Goal: Task Accomplishment & Management: Manage account settings

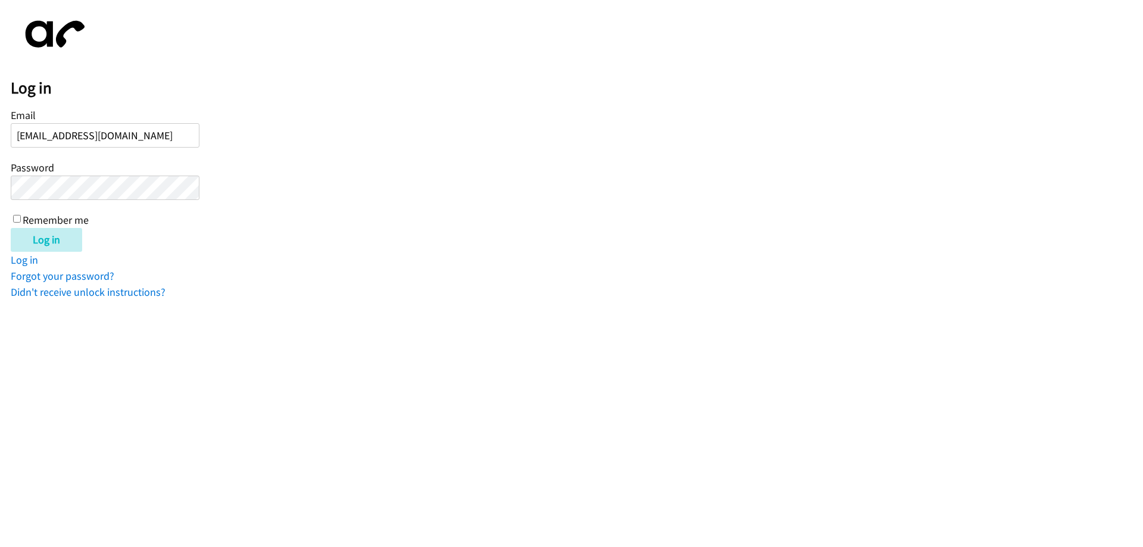
type input "[EMAIL_ADDRESS][DOMAIN_NAME]"
click at [11, 217] on div "Email [PERSON_NAME][EMAIL_ADDRESS][DOMAIN_NAME] Password Remember me" at bounding box center [105, 166] width 189 height 121
click at [18, 218] on input "Remember me" at bounding box center [17, 219] width 8 height 8
click at [37, 225] on label "Remember me" at bounding box center [56, 220] width 66 height 14
click at [21, 223] on input "Remember me" at bounding box center [17, 219] width 8 height 8
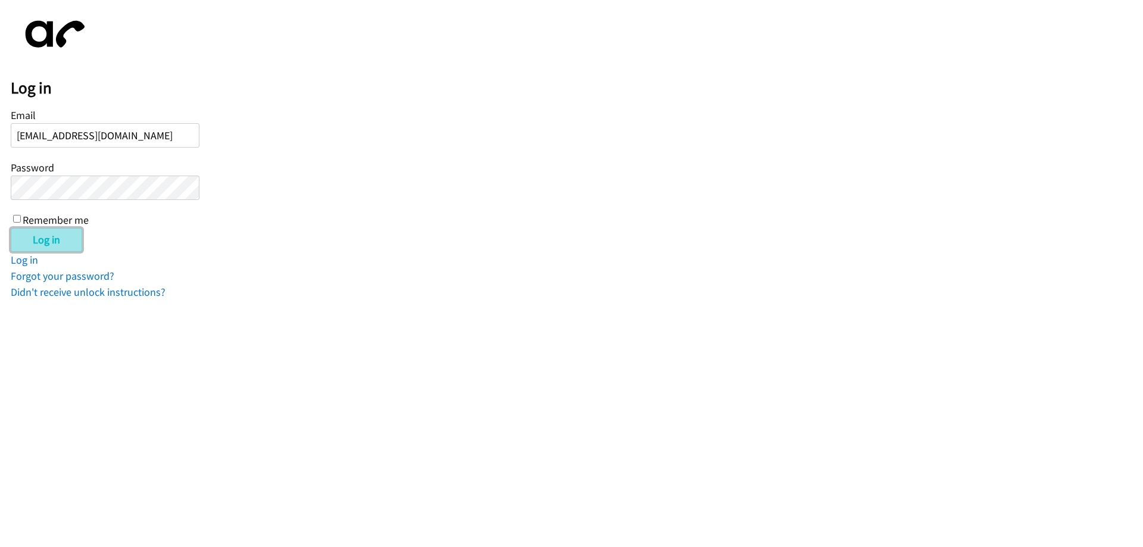
click at [40, 238] on input "Log in" at bounding box center [46, 240] width 71 height 24
click at [18, 217] on input "Remember me" at bounding box center [17, 219] width 8 height 8
checkbox input "true"
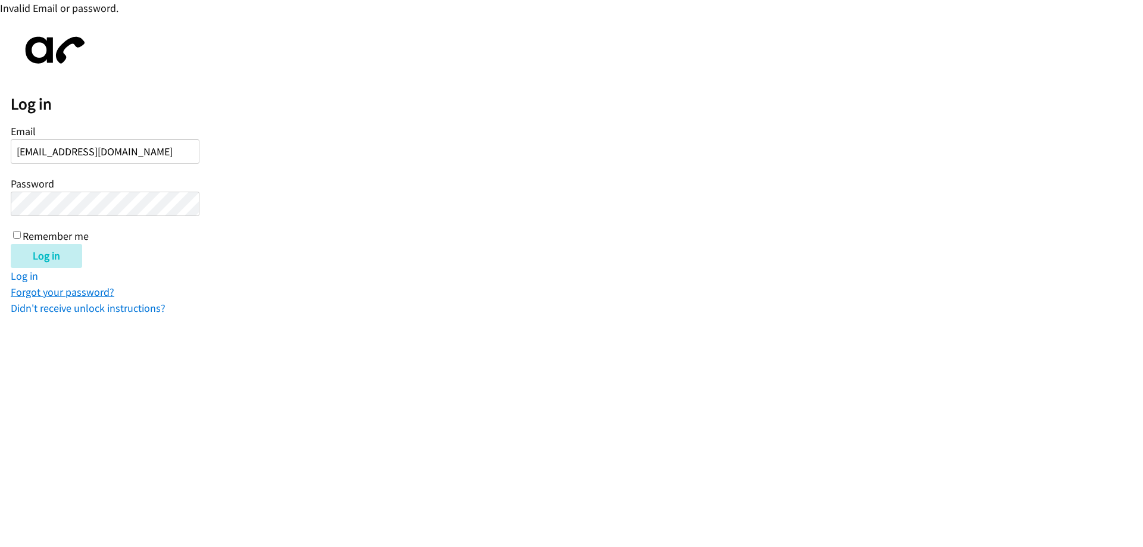
click at [84, 290] on link "Forgot your password?" at bounding box center [63, 292] width 104 height 14
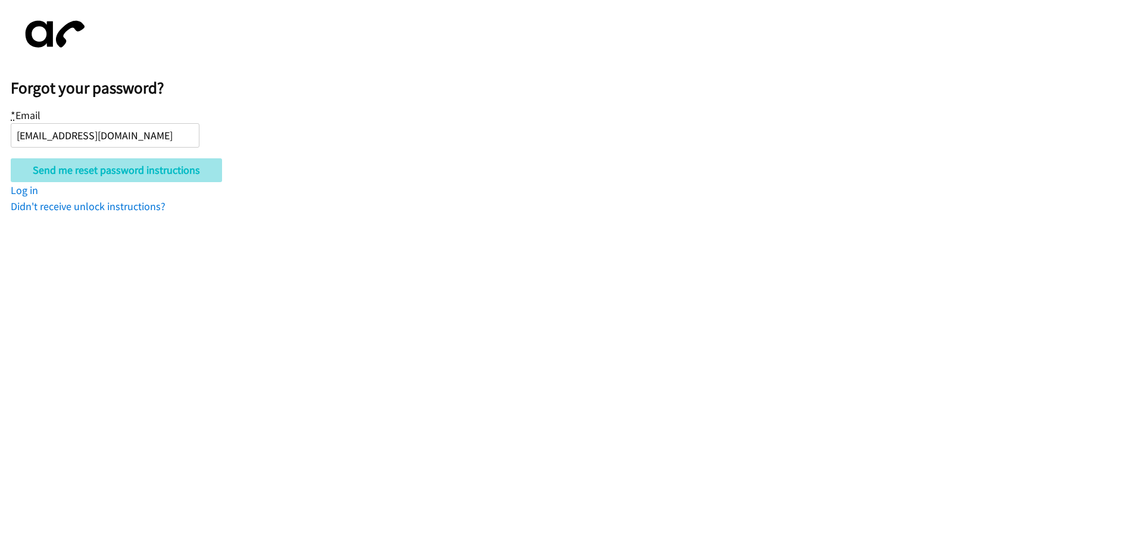
type input "[EMAIL_ADDRESS][DOMAIN_NAME]"
click at [142, 173] on input "Send me reset password instructions" at bounding box center [116, 170] width 211 height 24
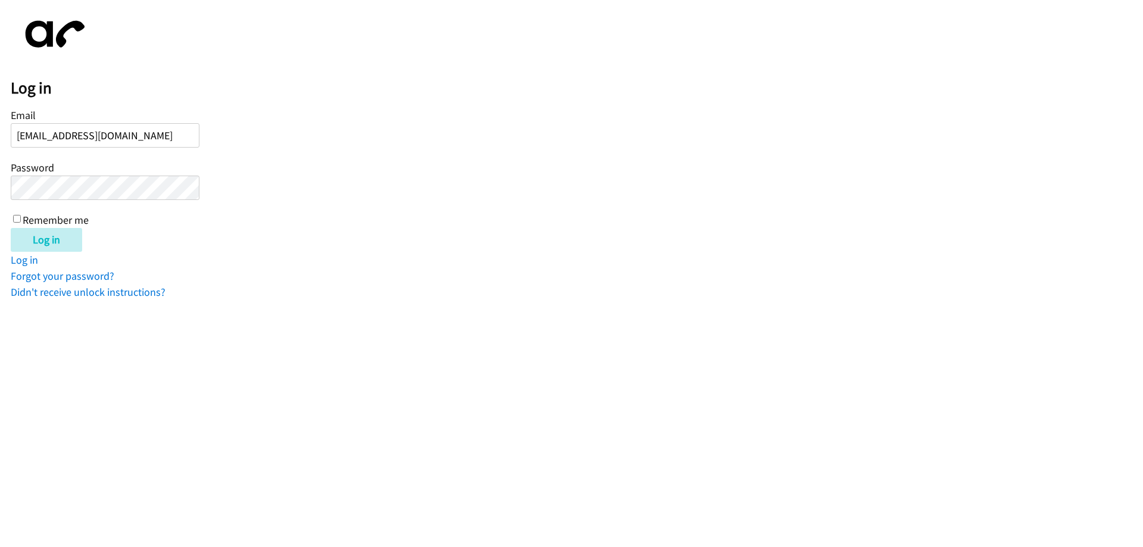
type input "[EMAIL_ADDRESS][DOMAIN_NAME]"
click at [132, 157] on div "Email sukhi.singh@zhealthehr.com Password Remember me" at bounding box center [105, 166] width 189 height 121
click at [20, 216] on input "Remember me" at bounding box center [17, 219] width 8 height 8
checkbox input "true"
click at [40, 236] on input "Log in" at bounding box center [46, 240] width 71 height 24
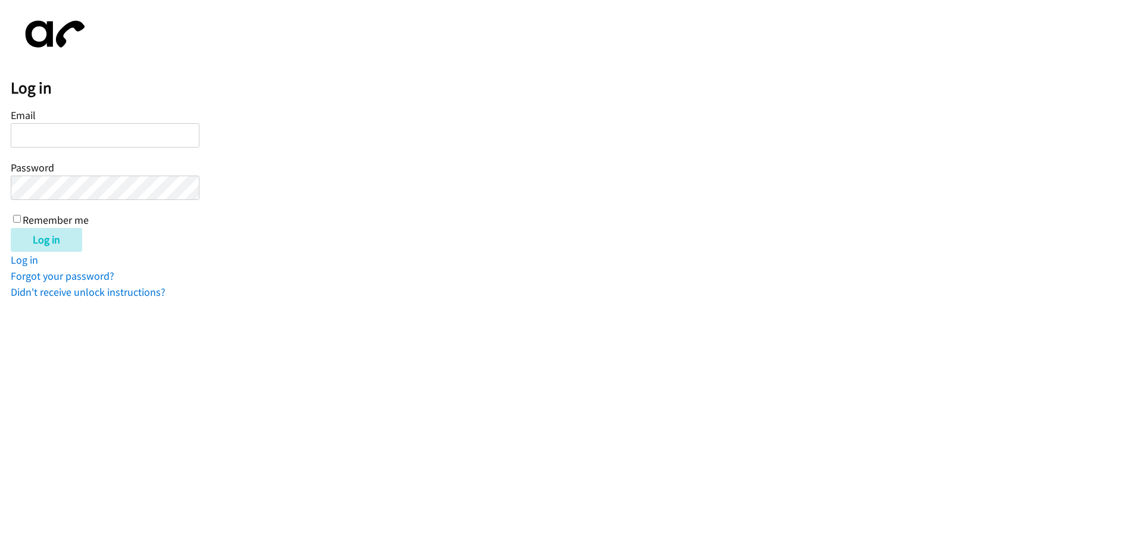
click at [146, 144] on input "Email" at bounding box center [105, 135] width 189 height 24
click at [135, 134] on input "Email" at bounding box center [105, 135] width 189 height 24
type input "sukhi.singh@zhealthehr.com"
click at [46, 235] on input "Log in" at bounding box center [46, 240] width 71 height 24
click at [70, 277] on link "Forgot your password?" at bounding box center [63, 276] width 104 height 14
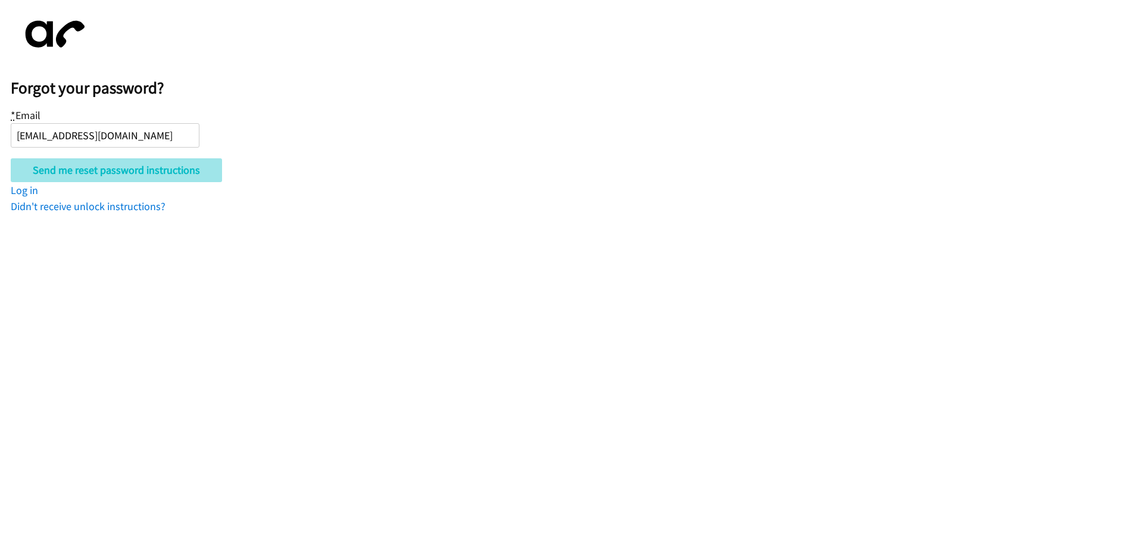
type input "sukhi.singh@zhealthehr.com"
click at [127, 167] on input "Send me reset password instructions" at bounding box center [116, 170] width 211 height 24
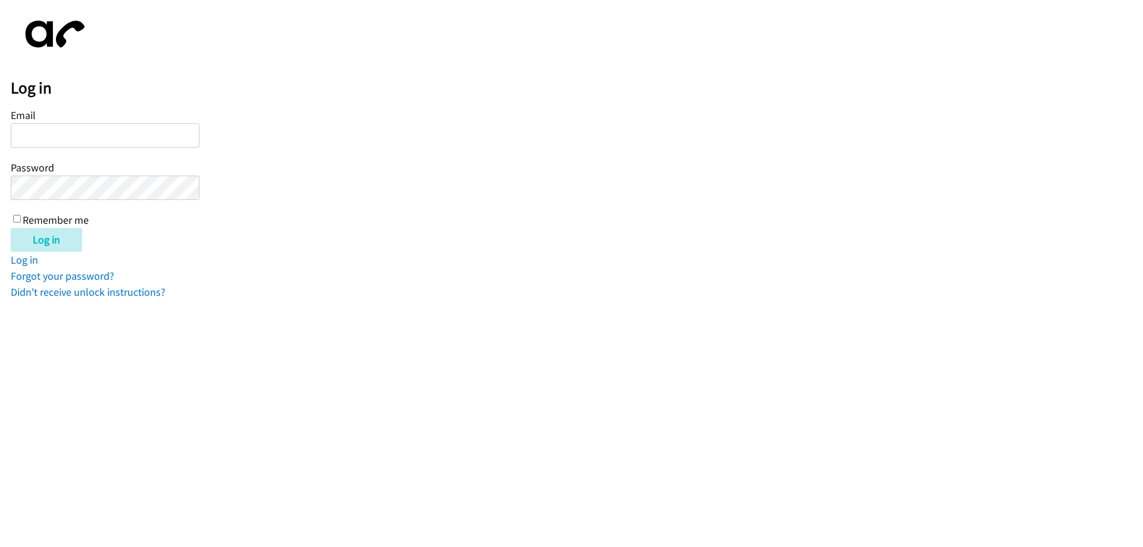
click at [83, 137] on input "Email" at bounding box center [105, 135] width 189 height 24
